Goal: Task Accomplishment & Management: Manage account settings

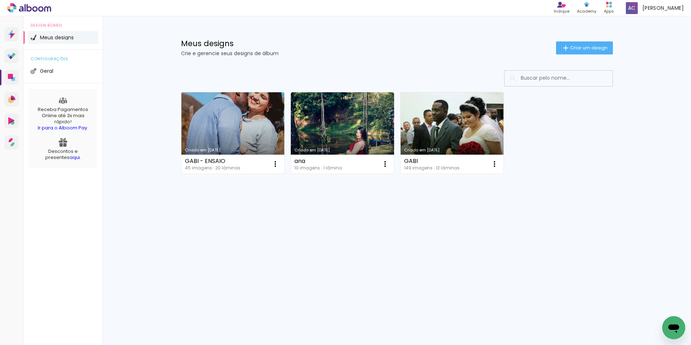
click at [243, 141] on link "Criado em [DATE]" at bounding box center [232, 132] width 103 height 81
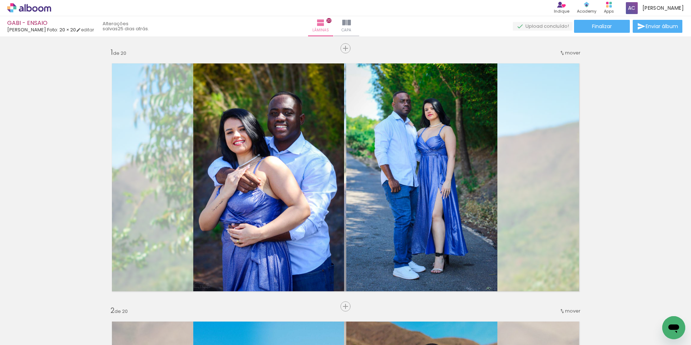
click at [351, 26] on iron-icon at bounding box center [346, 22] width 9 height 9
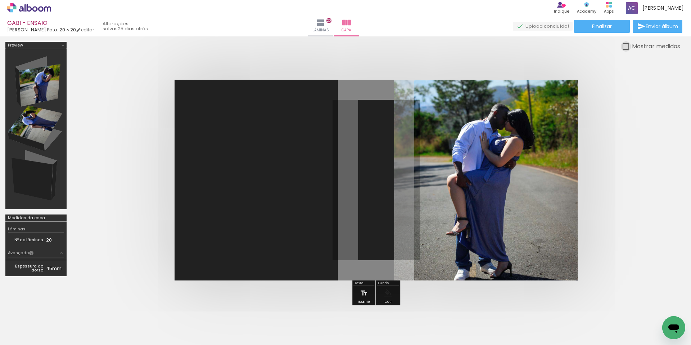
click at [624, 45] on div at bounding box center [626, 46] width 6 height 6
type paper-checkbox "on"
click at [76, 31] on link "editar" at bounding box center [85, 30] width 18 height 6
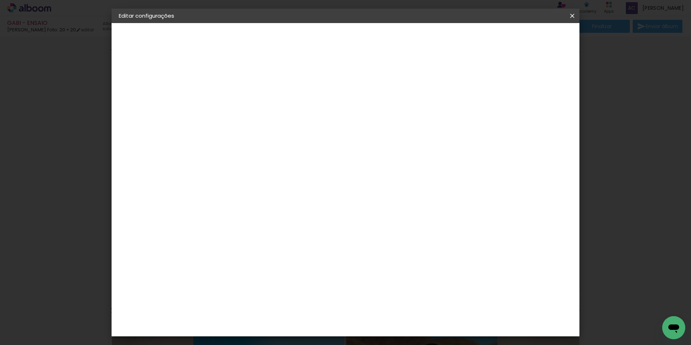
click at [149, 103] on small "20.3 × 40.6 cm" at bounding box center [156, 105] width 31 height 4
click at [276, 117] on div "Escolha o tamanho" at bounding box center [255, 133] width 42 height 33
click at [571, 17] on iron-icon at bounding box center [572, 15] width 9 height 7
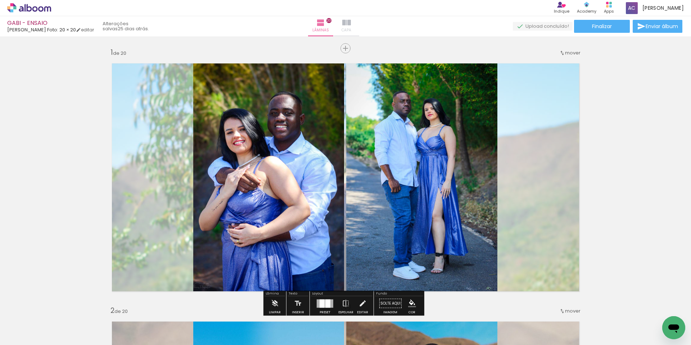
click at [357, 34] on paper-button "Capa" at bounding box center [346, 26] width 25 height 20
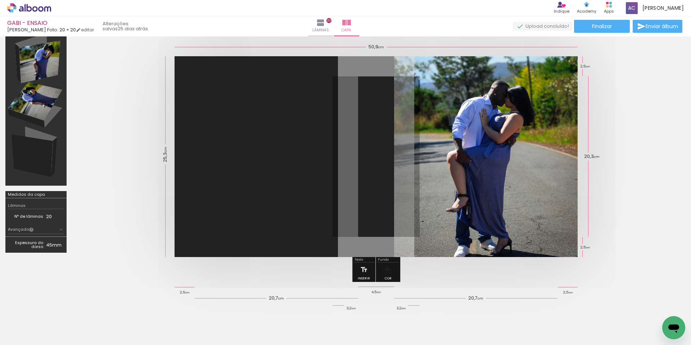
scroll to position [36, 0]
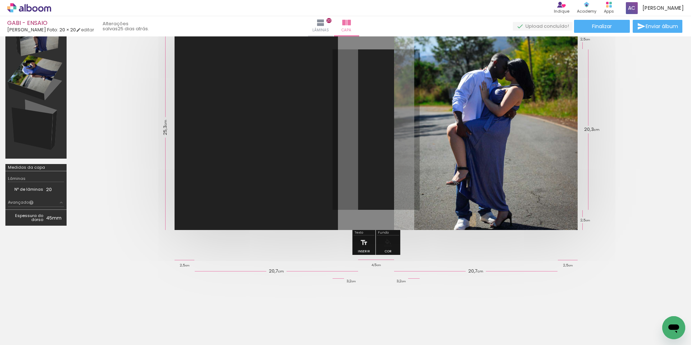
scroll to position [63, 0]
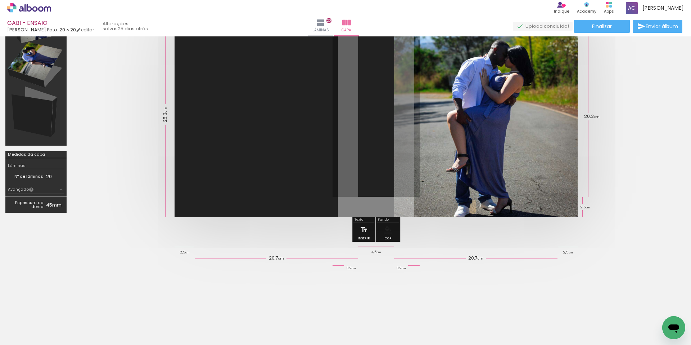
click at [373, 253] on span "4,5 cm" at bounding box center [376, 251] width 14 height 6
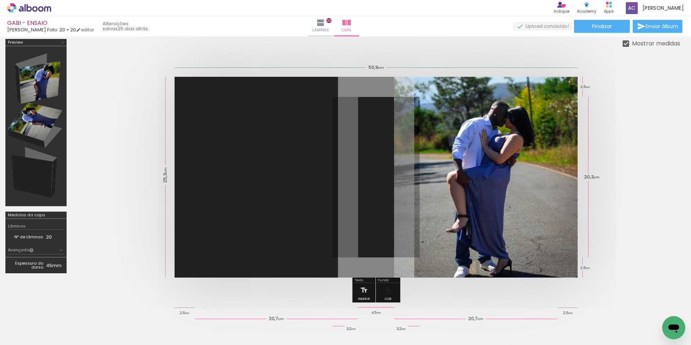
scroll to position [0, 0]
